Goal: Task Accomplishment & Management: Manage account settings

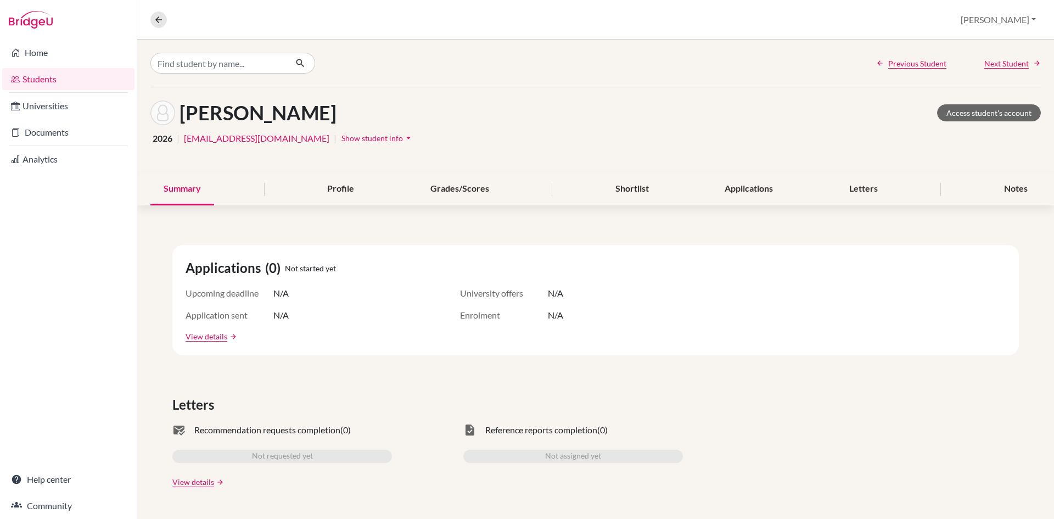
click at [47, 76] on link "Students" at bounding box center [68, 79] width 132 height 22
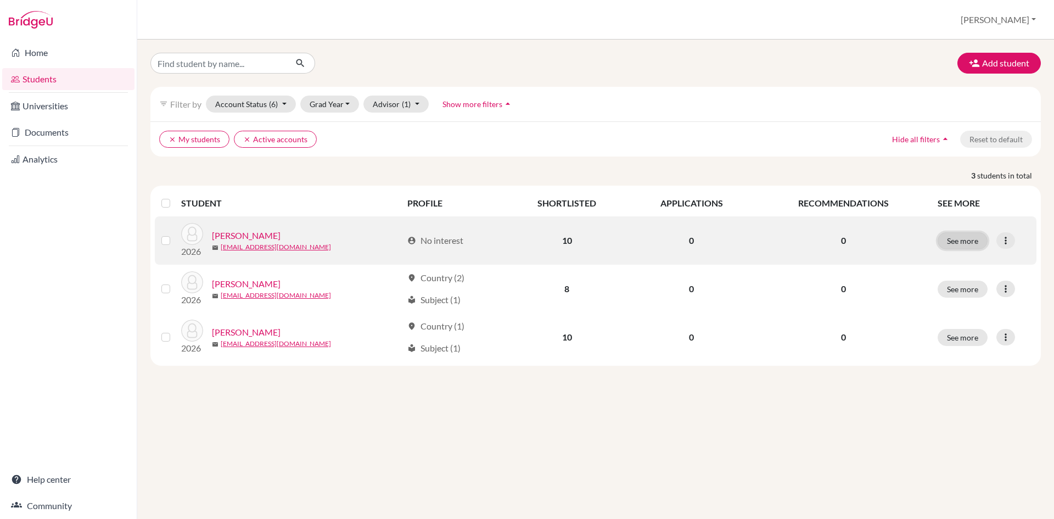
click at [946, 245] on button "See more" at bounding box center [962, 240] width 50 height 17
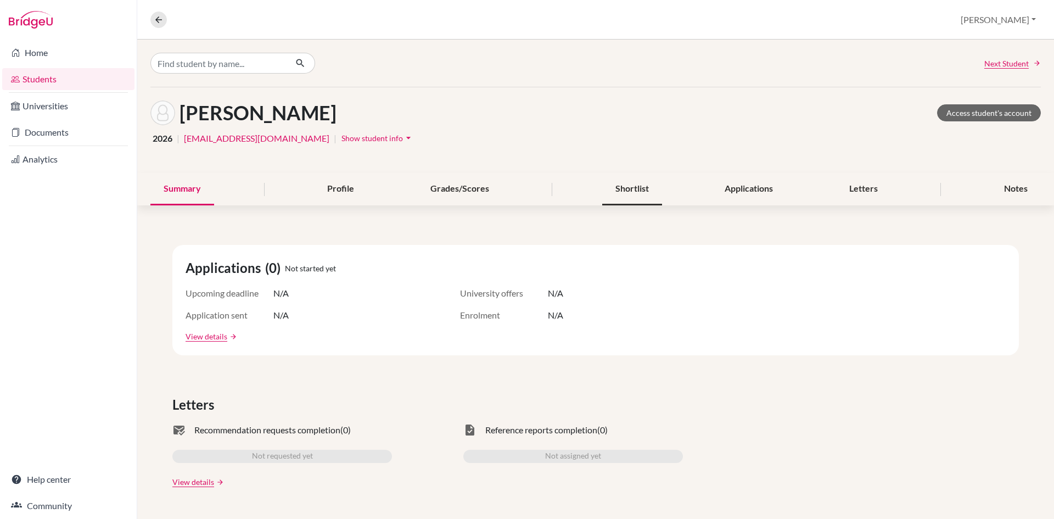
click at [633, 192] on div "Shortlist" at bounding box center [632, 189] width 60 height 32
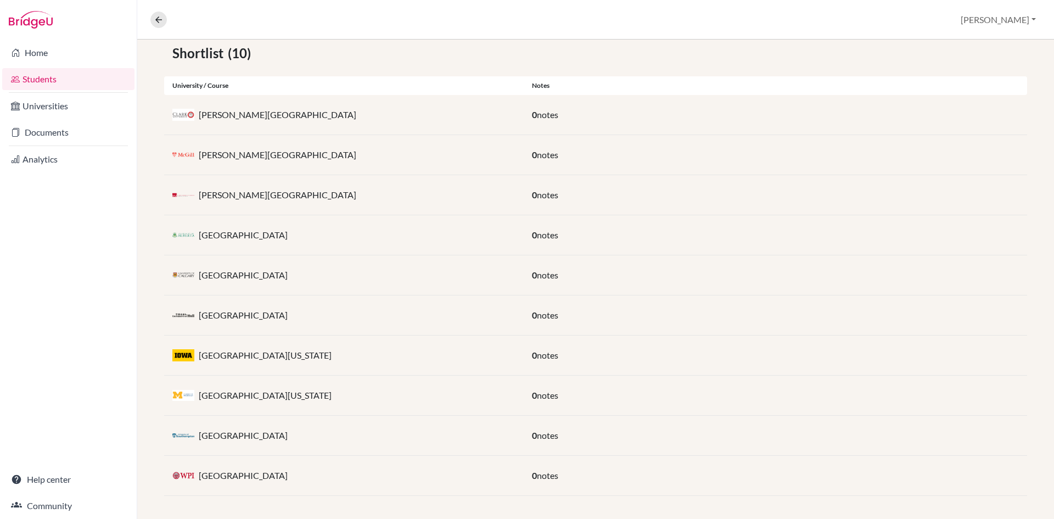
scroll to position [205, 0]
